Goal: Task Accomplishment & Management: Manage account settings

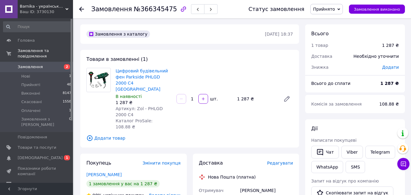
click at [81, 10] on icon at bounding box center [81, 9] width 5 height 5
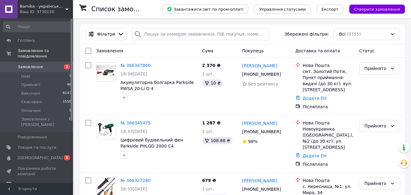
click at [34, 64] on span "Замовлення" at bounding box center [30, 66] width 25 height 5
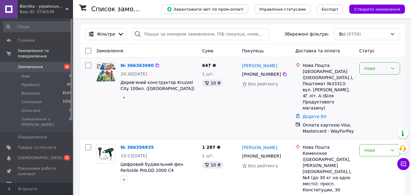
click at [381, 69] on div "Нове" at bounding box center [375, 68] width 23 height 7
click at [380, 81] on li "Прийнято" at bounding box center [379, 81] width 40 height 11
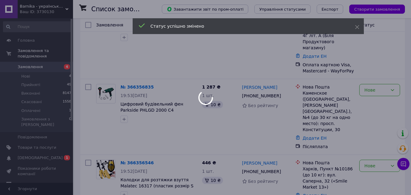
scroll to position [61, 0]
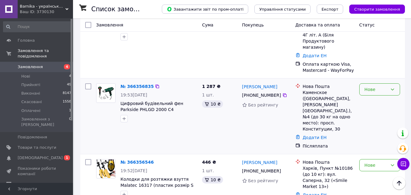
click at [378, 86] on div "Нове" at bounding box center [375, 89] width 23 height 7
click at [376, 90] on li "Прийнято" at bounding box center [379, 90] width 40 height 11
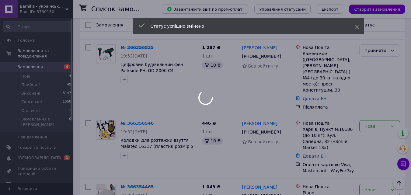
scroll to position [122, 0]
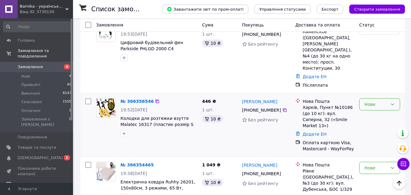
click at [371, 98] on div "Нове" at bounding box center [379, 104] width 41 height 12
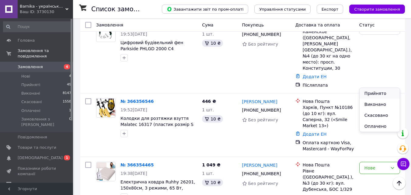
click at [372, 92] on li "Прийнято" at bounding box center [379, 93] width 40 height 11
click at [373, 164] on div "Нове" at bounding box center [375, 167] width 23 height 7
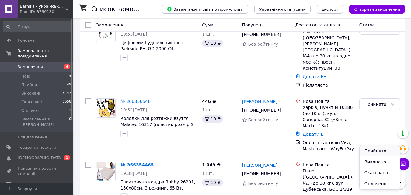
click at [369, 151] on li "Прийнято" at bounding box center [379, 150] width 40 height 11
